Goal: Transaction & Acquisition: Purchase product/service

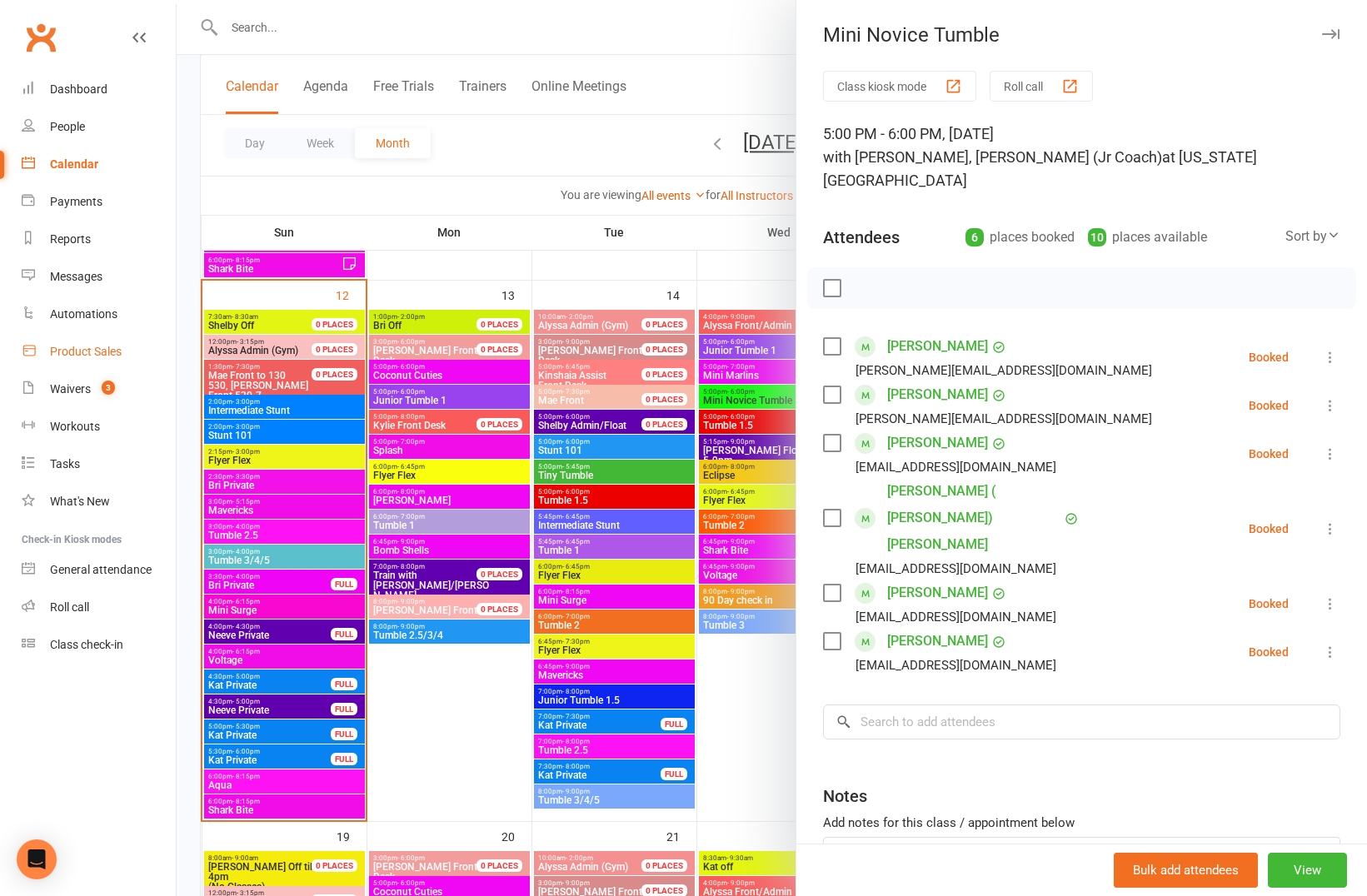
click at [74, 349] on div "Product Sales" at bounding box center [86, 351] width 71 height 14
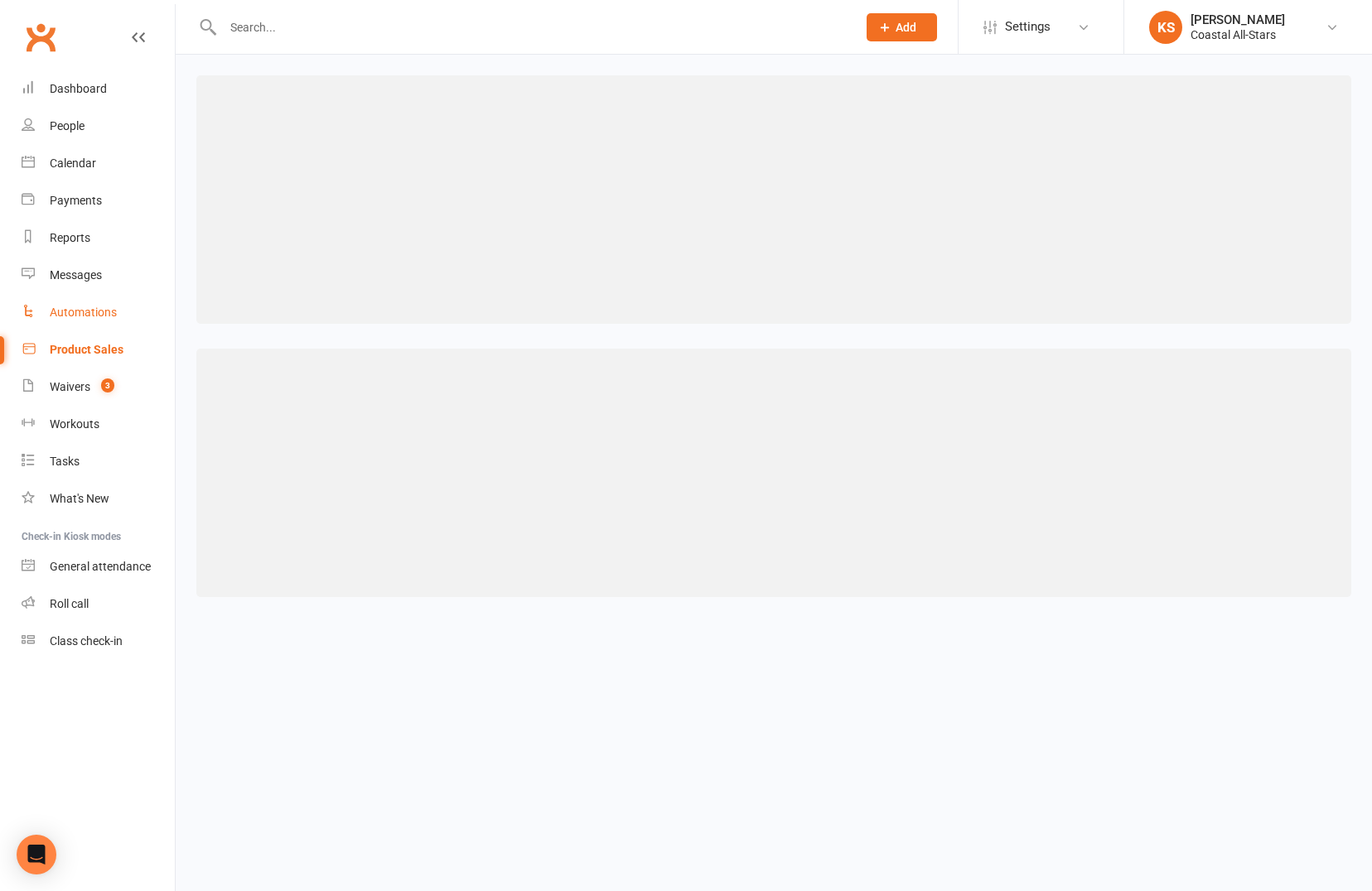
select select "100"
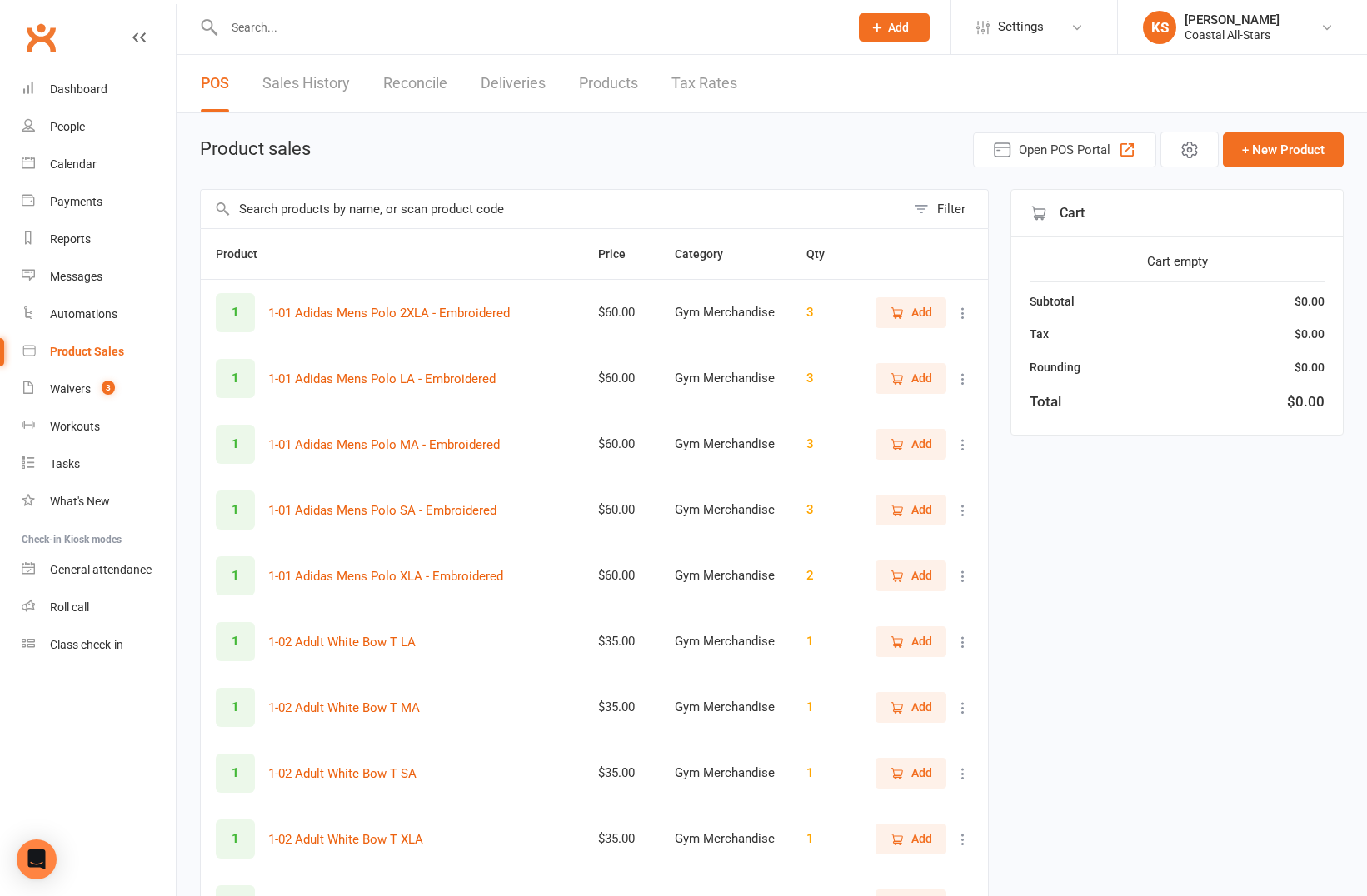
click at [332, 211] on input "text" at bounding box center [553, 209] width 705 height 38
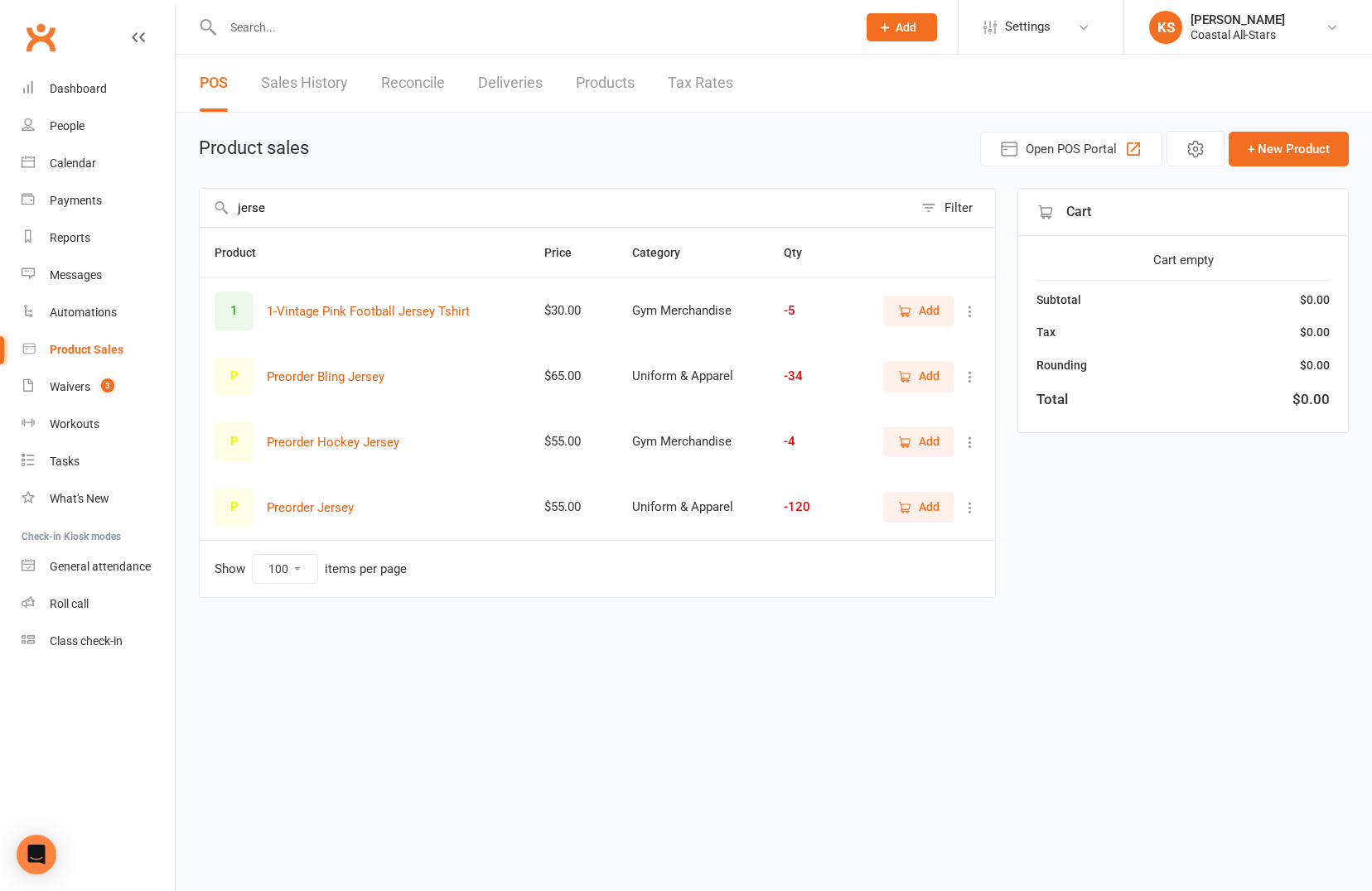
type input "jerse"
click at [507, 667] on html "Prospect Member Non-attending contact Class / event Appointment Grading event T…" at bounding box center [686, 333] width 1372 height 667
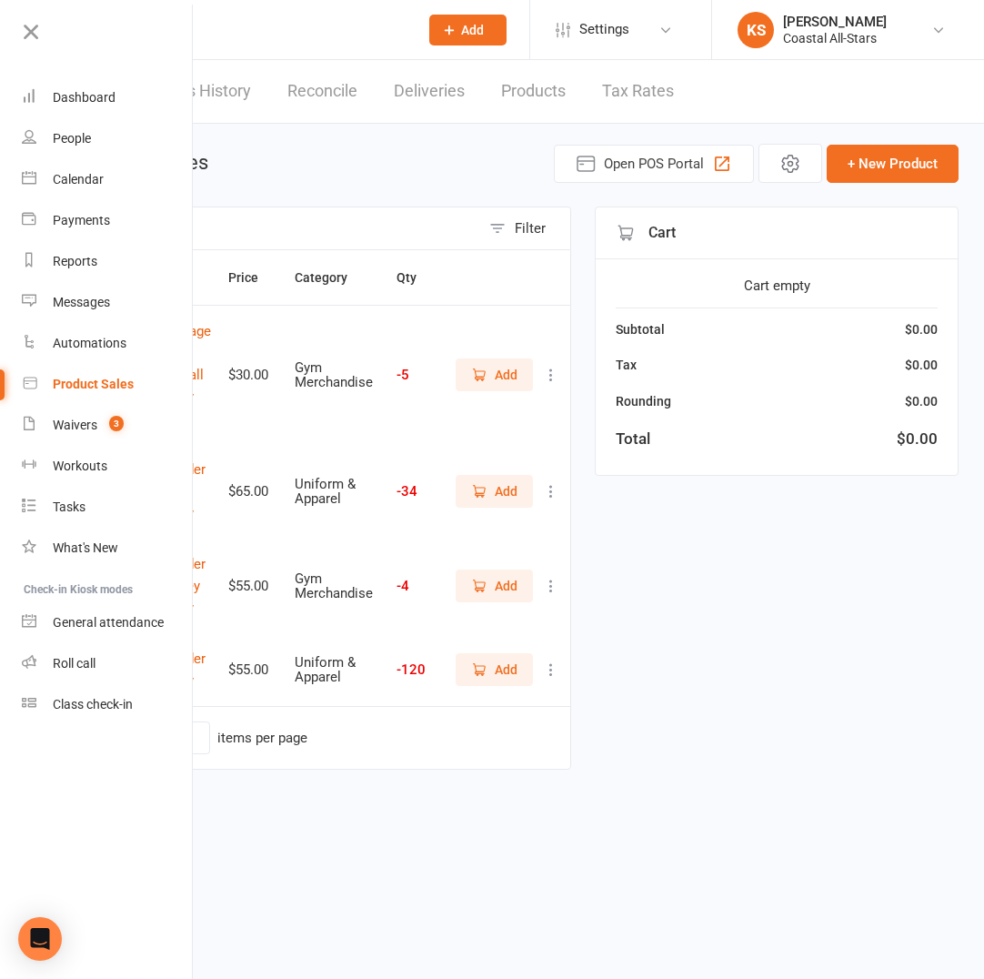
click at [492, 492] on span "Add" at bounding box center [494, 491] width 46 height 20
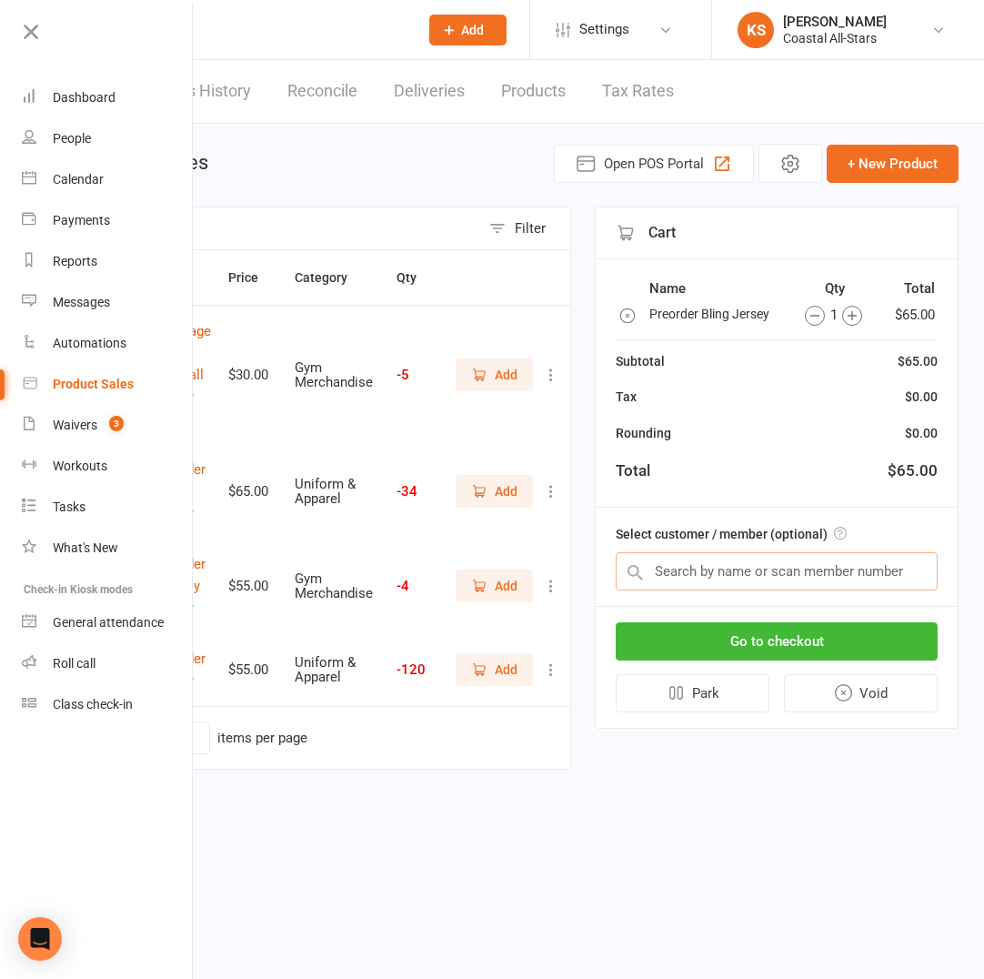
click at [717, 568] on input "text" at bounding box center [777, 571] width 322 height 38
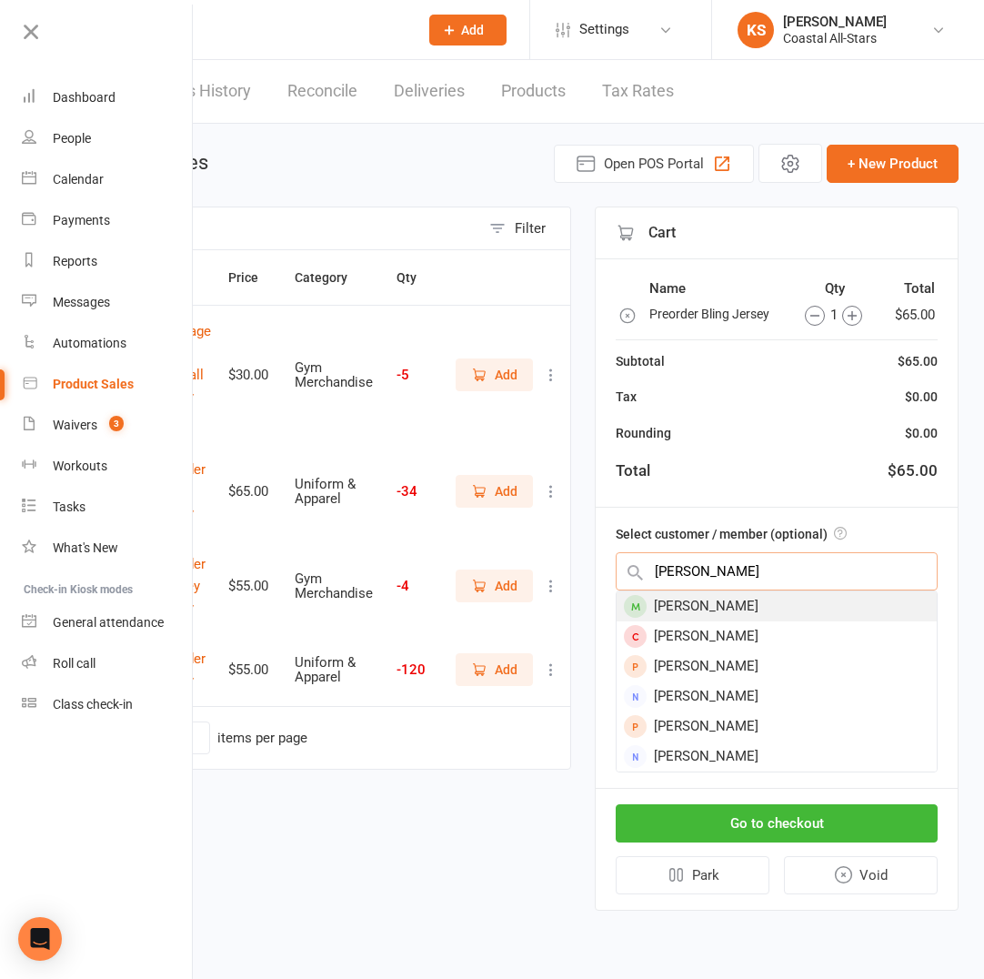
type input "Elizabeth aubin"
click at [725, 597] on div "Elizabeth Aubin" at bounding box center [777, 606] width 320 height 30
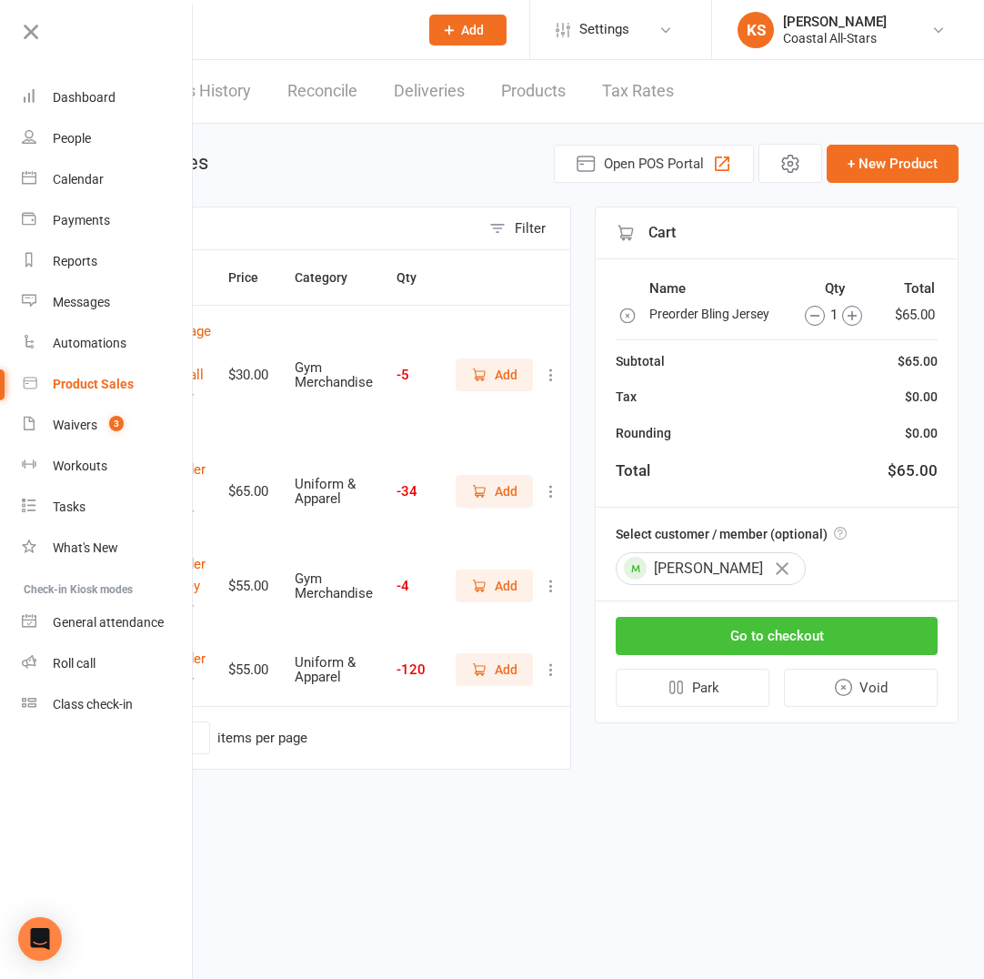
click at [742, 647] on button "Go to checkout" at bounding box center [777, 636] width 322 height 38
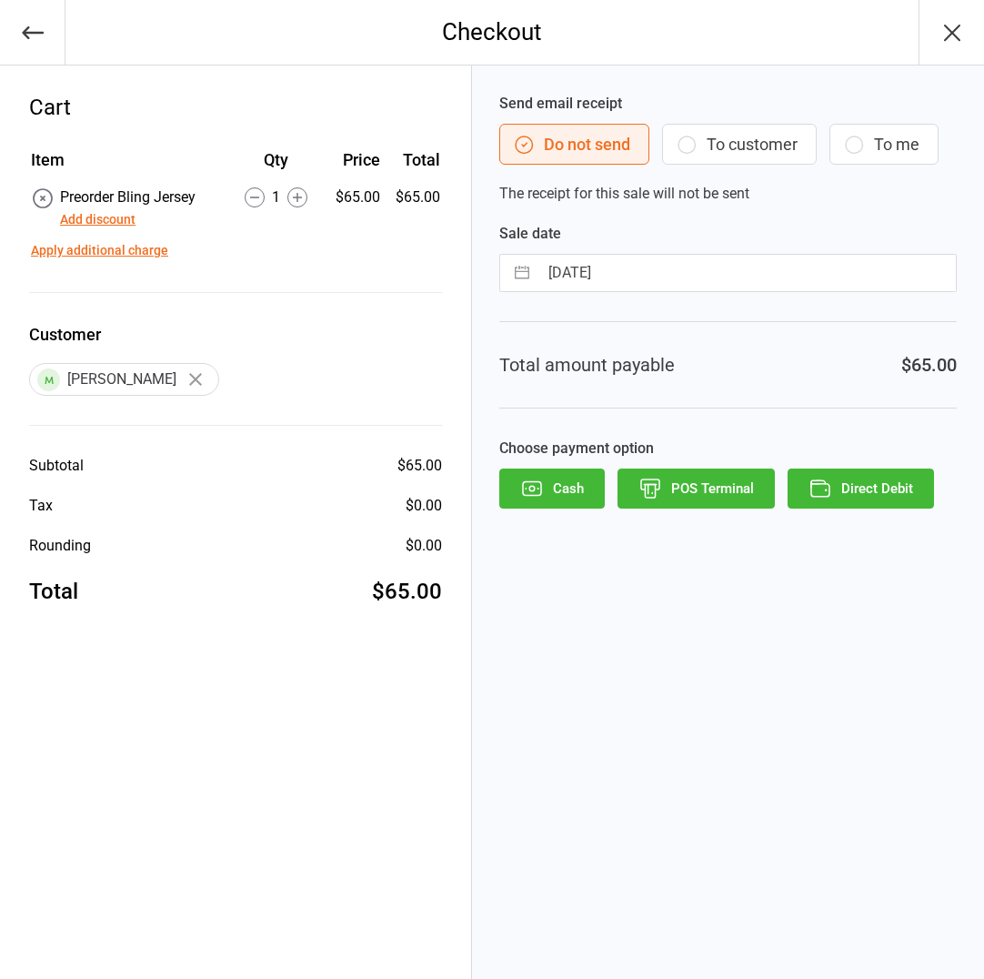
click at [675, 491] on button "POS Terminal" at bounding box center [696, 489] width 157 height 40
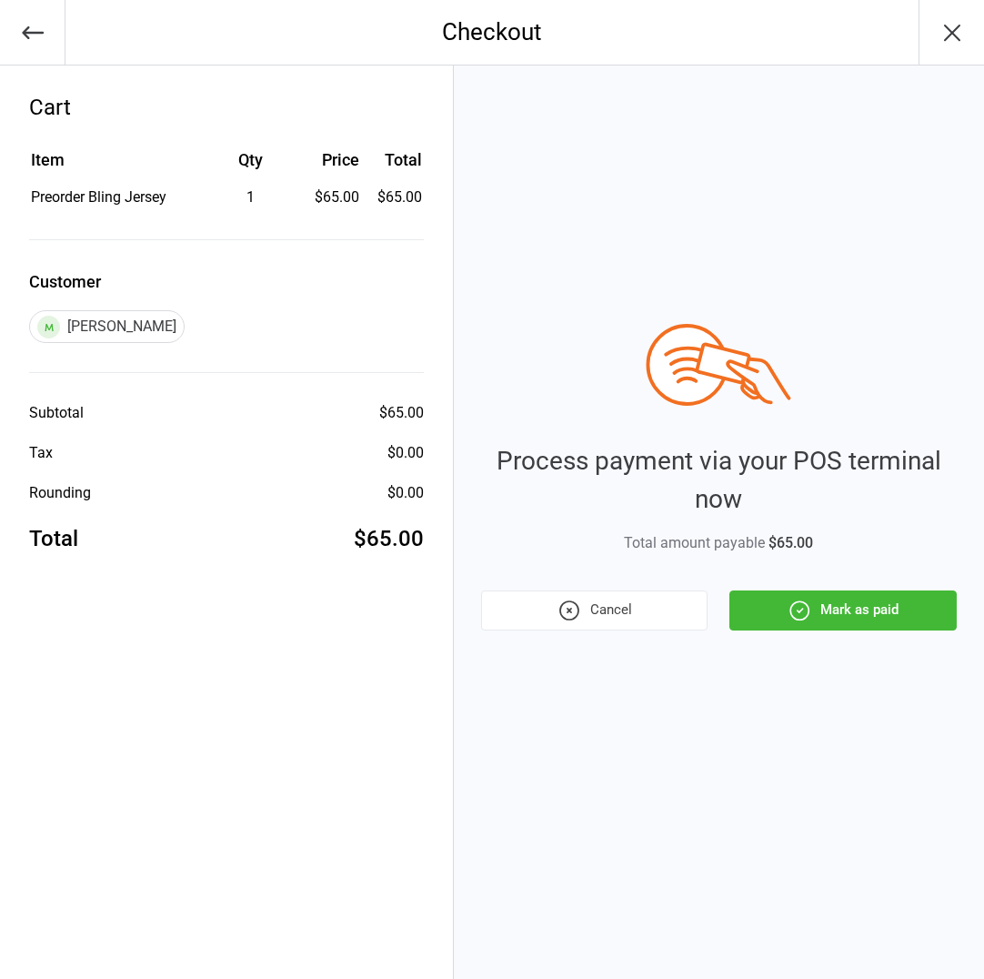
click at [785, 624] on button "Mark as paid" at bounding box center [843, 611] width 227 height 40
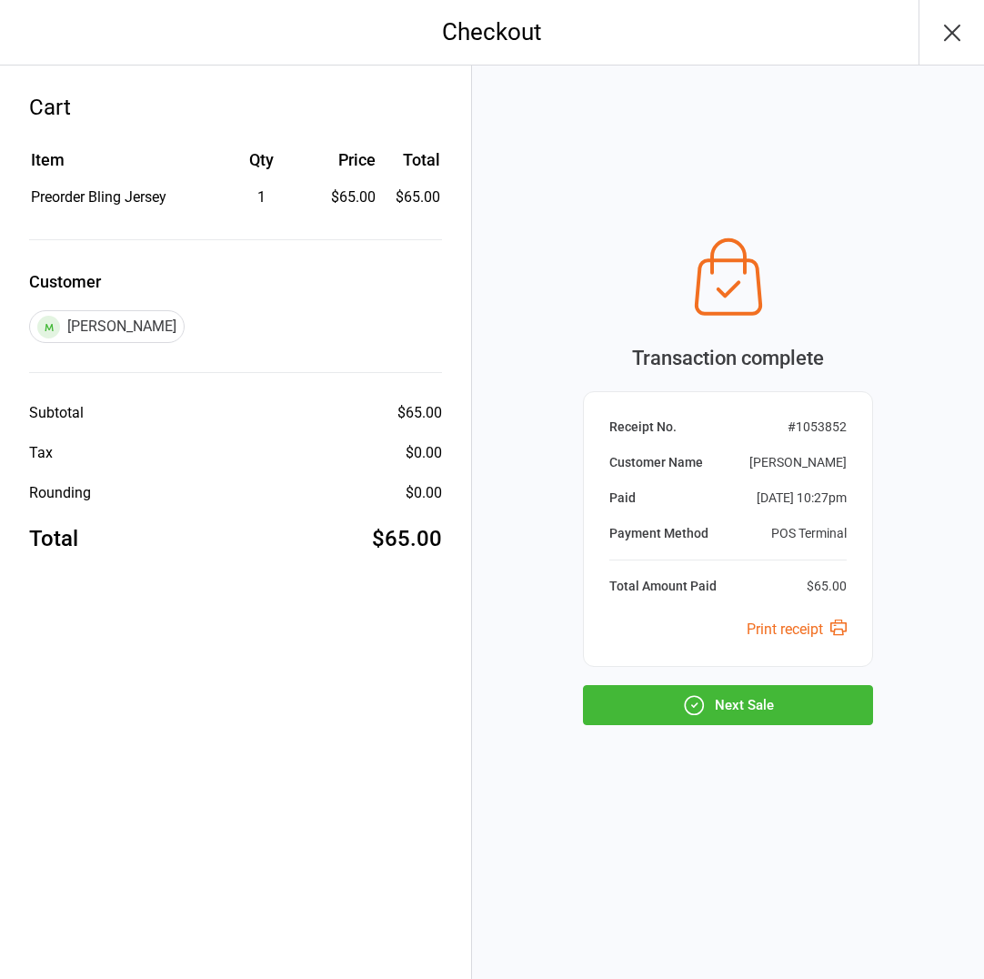
click at [687, 708] on icon "button" at bounding box center [694, 705] width 24 height 24
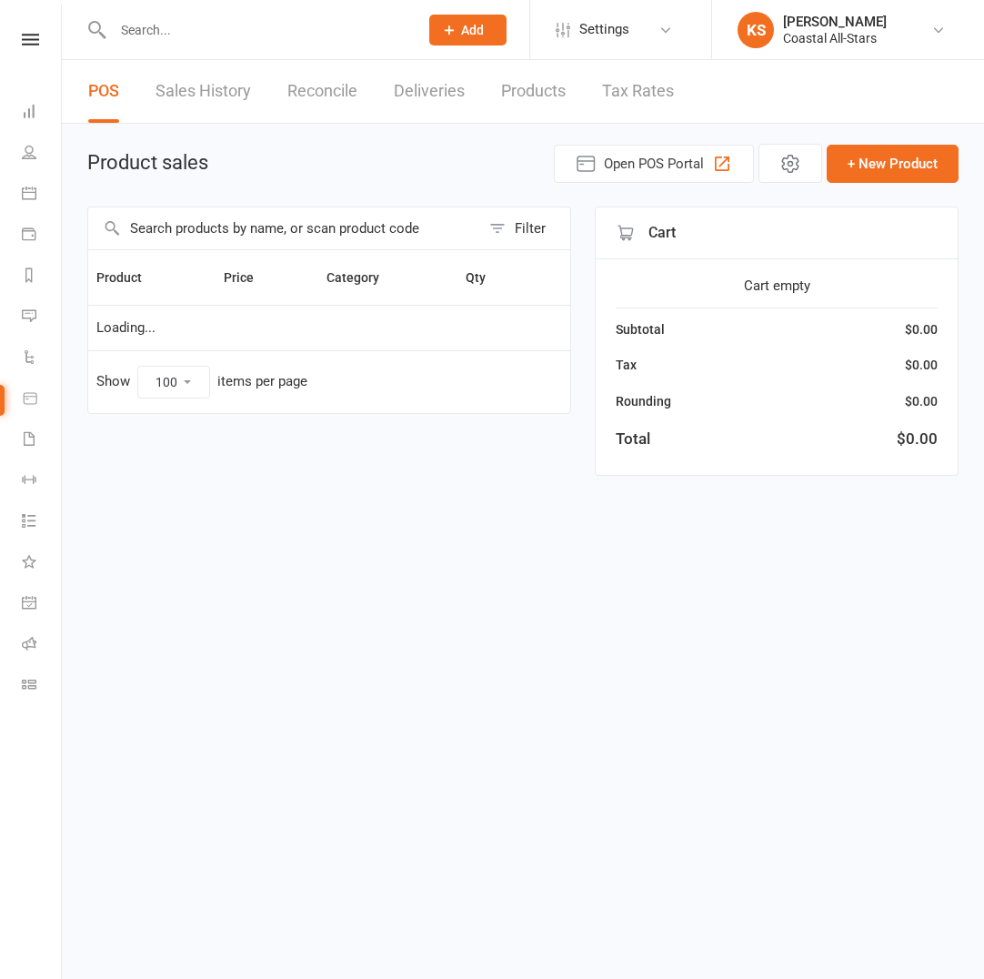
select select "100"
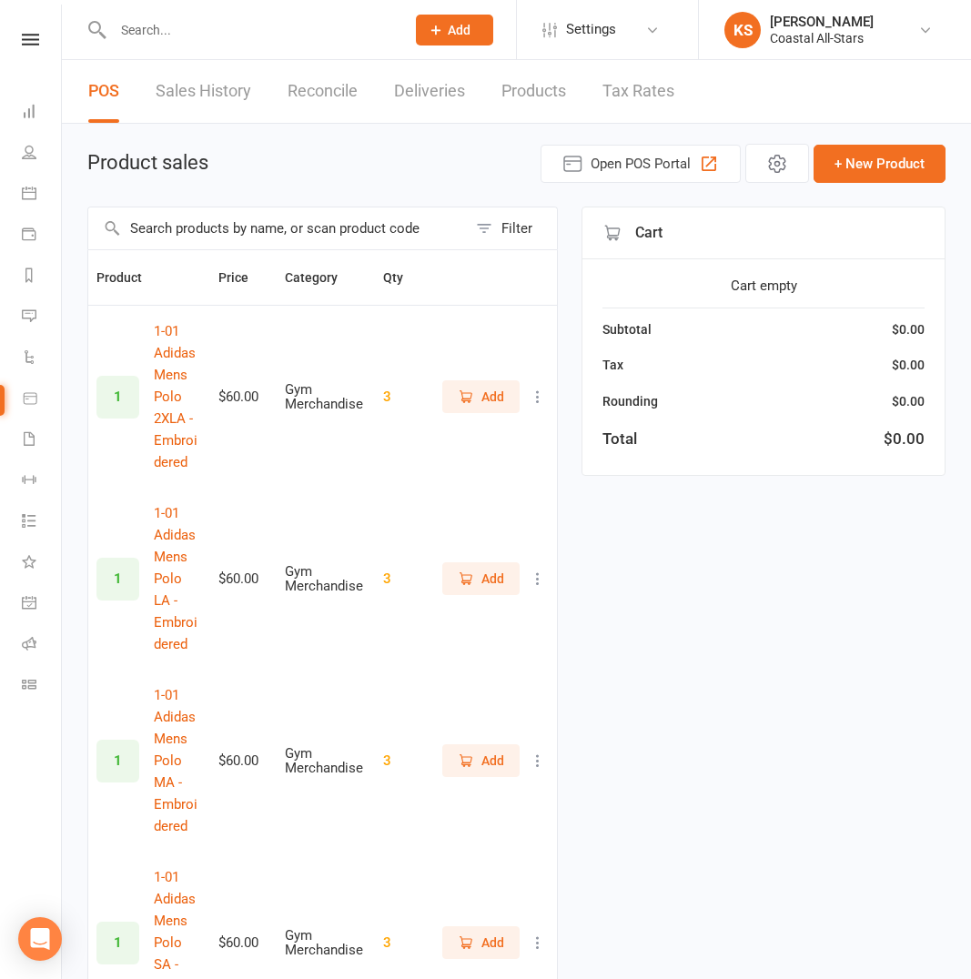
click at [273, 227] on input "text" at bounding box center [277, 228] width 379 height 42
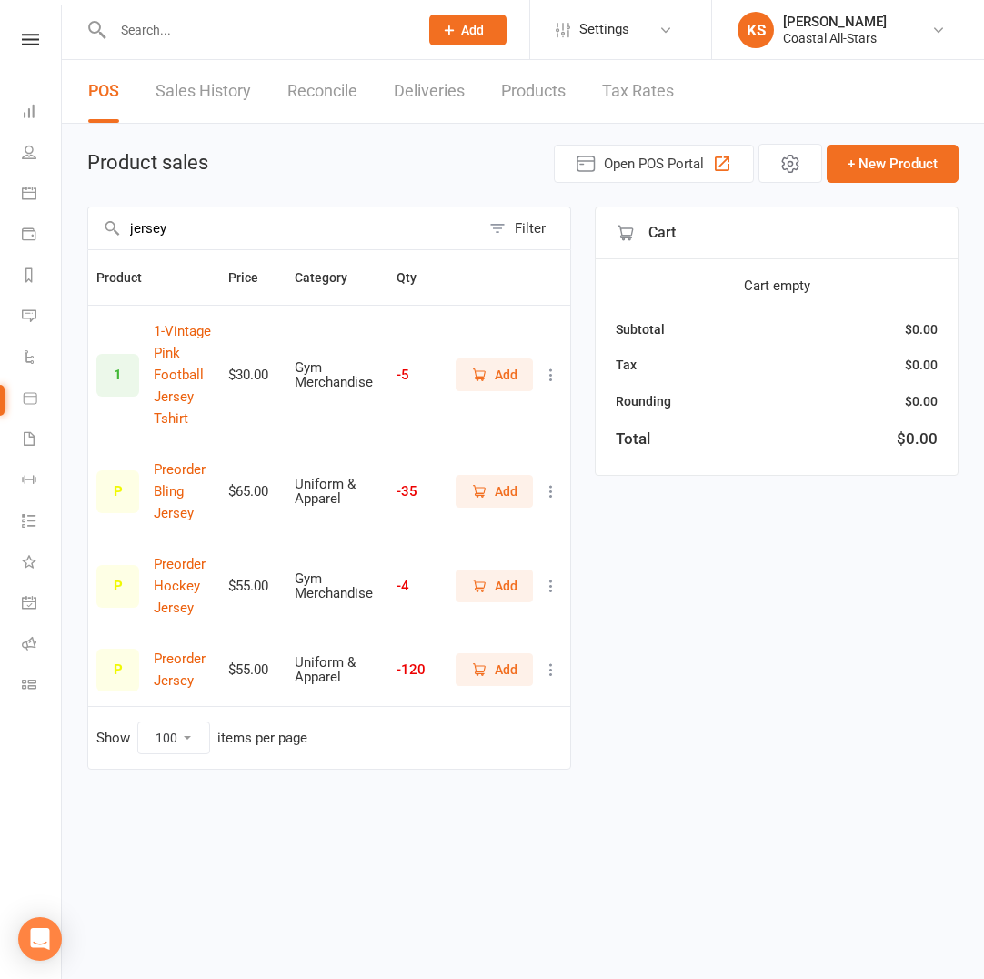
type input "jersey"
click at [485, 491] on icon "button" at bounding box center [479, 491] width 16 height 16
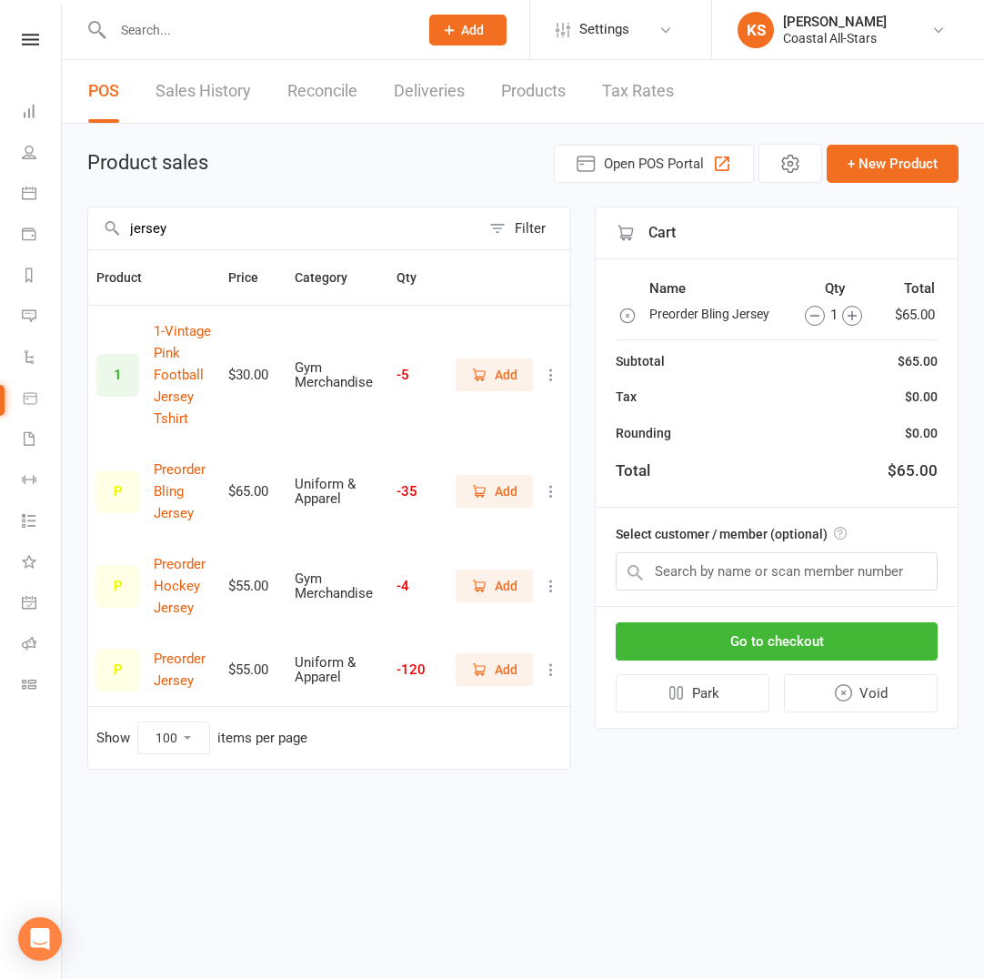
click at [486, 672] on icon "button" at bounding box center [479, 669] width 16 height 16
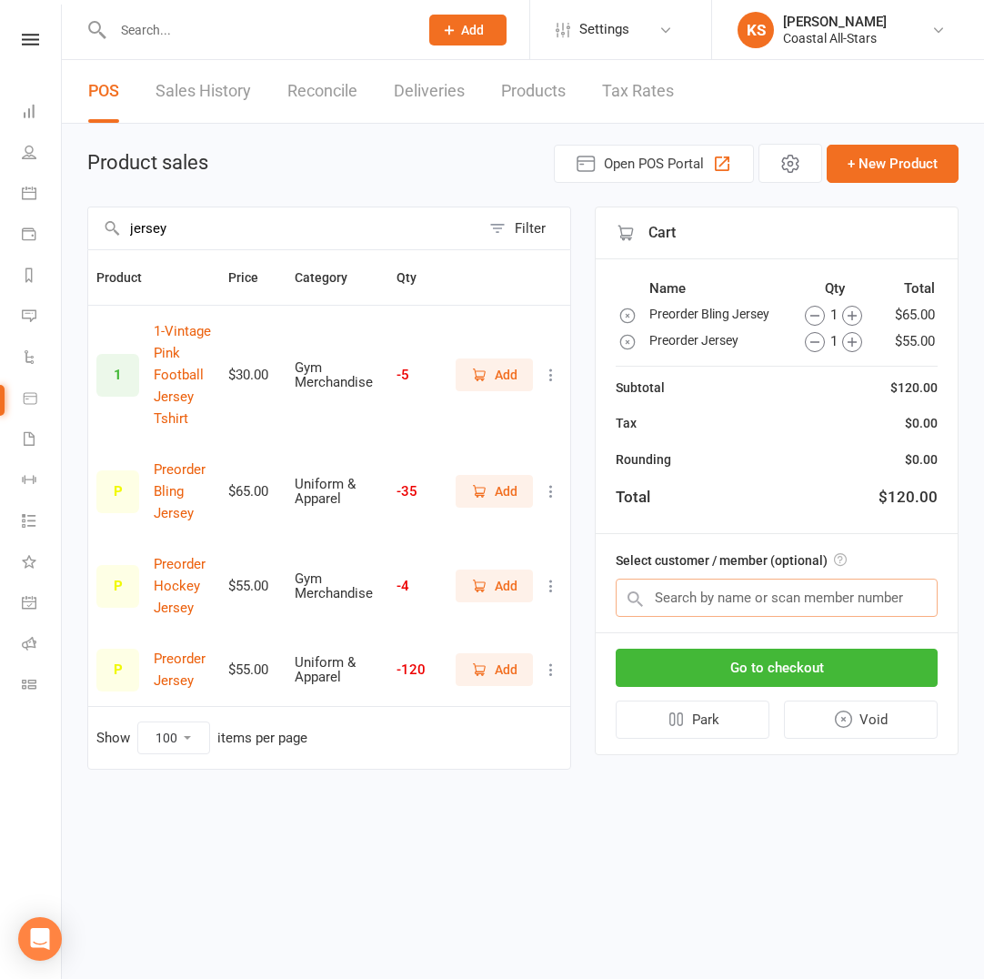
click at [675, 594] on input "text" at bounding box center [777, 598] width 322 height 38
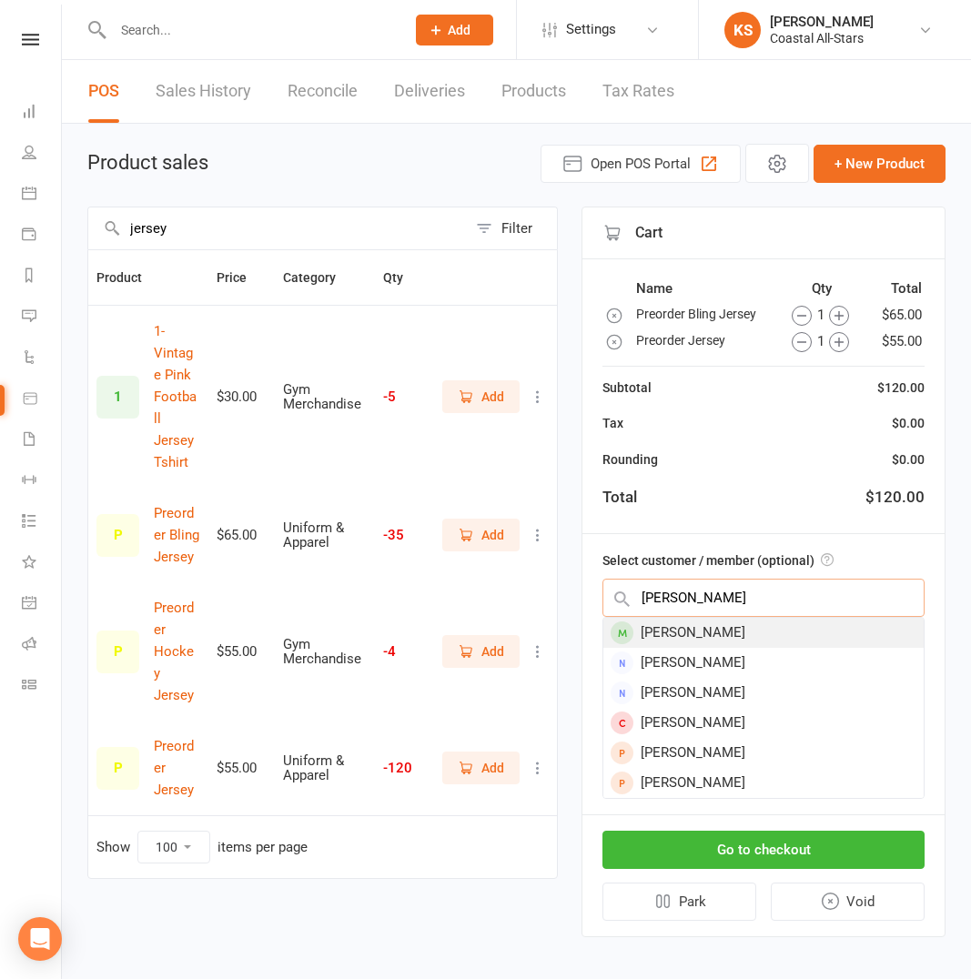
type input "[PERSON_NAME]"
click at [696, 628] on div "[PERSON_NAME]" at bounding box center [763, 633] width 320 height 30
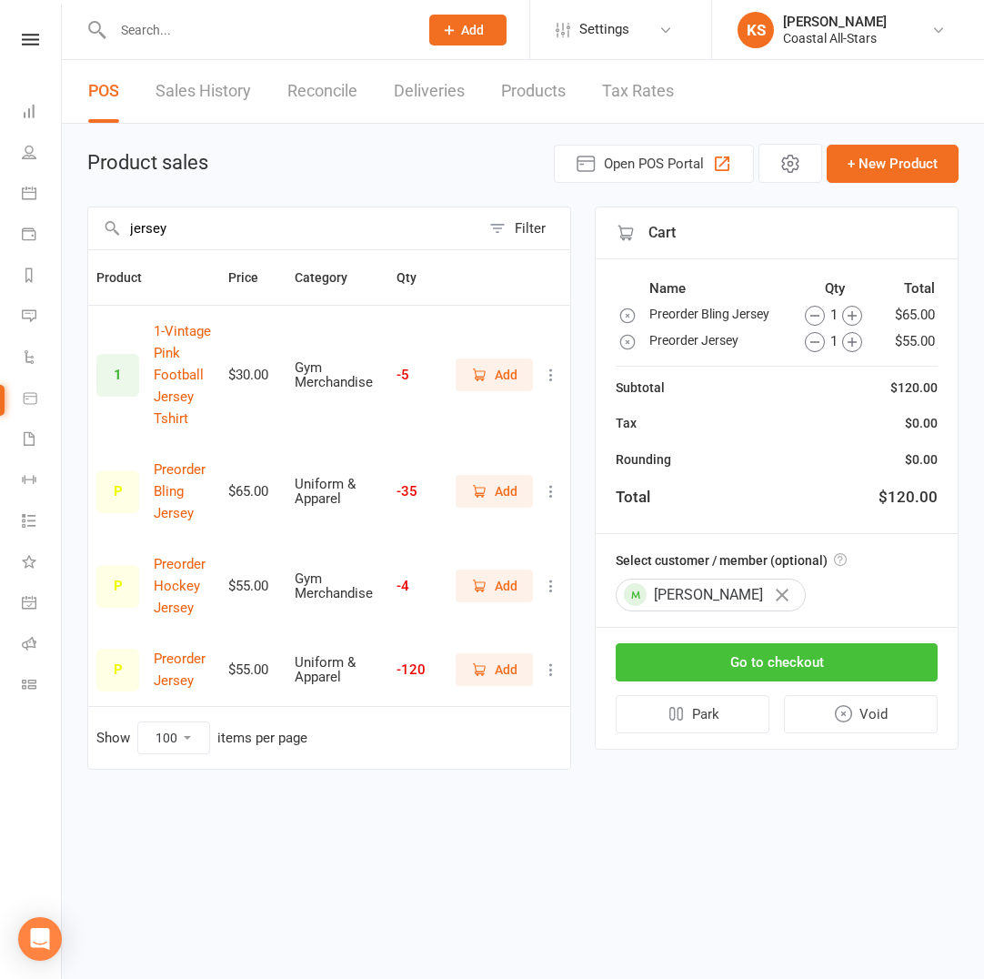
click at [727, 664] on button "Go to checkout" at bounding box center [777, 662] width 322 height 38
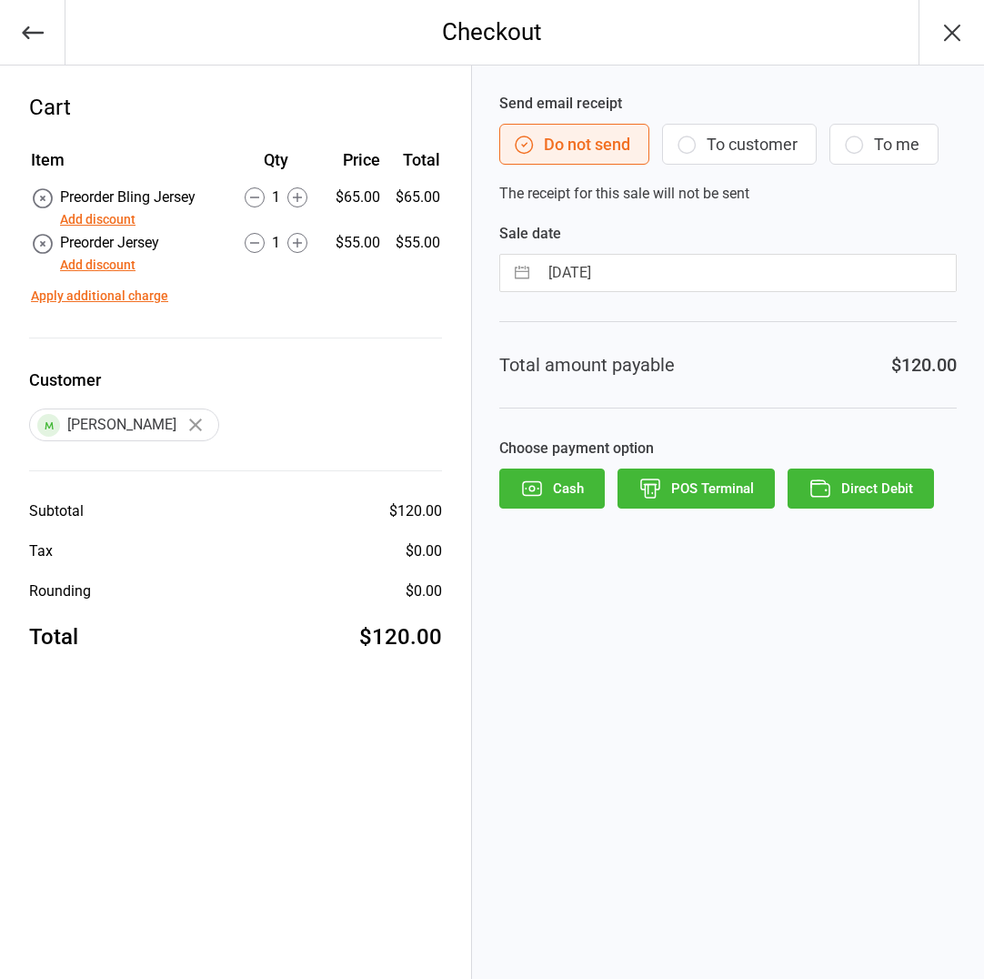
click at [673, 492] on button "POS Terminal" at bounding box center [696, 489] width 157 height 40
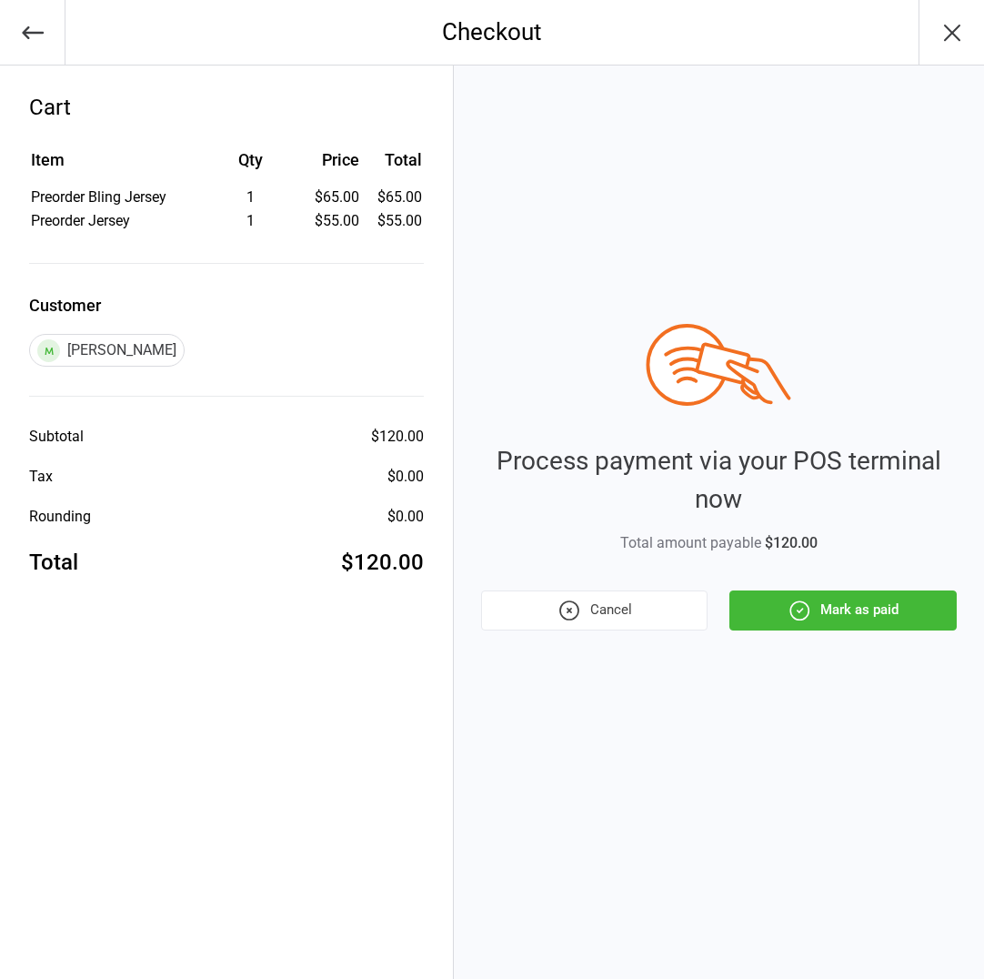
click at [827, 607] on button "Mark as paid" at bounding box center [843, 611] width 227 height 40
